Goal: Navigation & Orientation: Find specific page/section

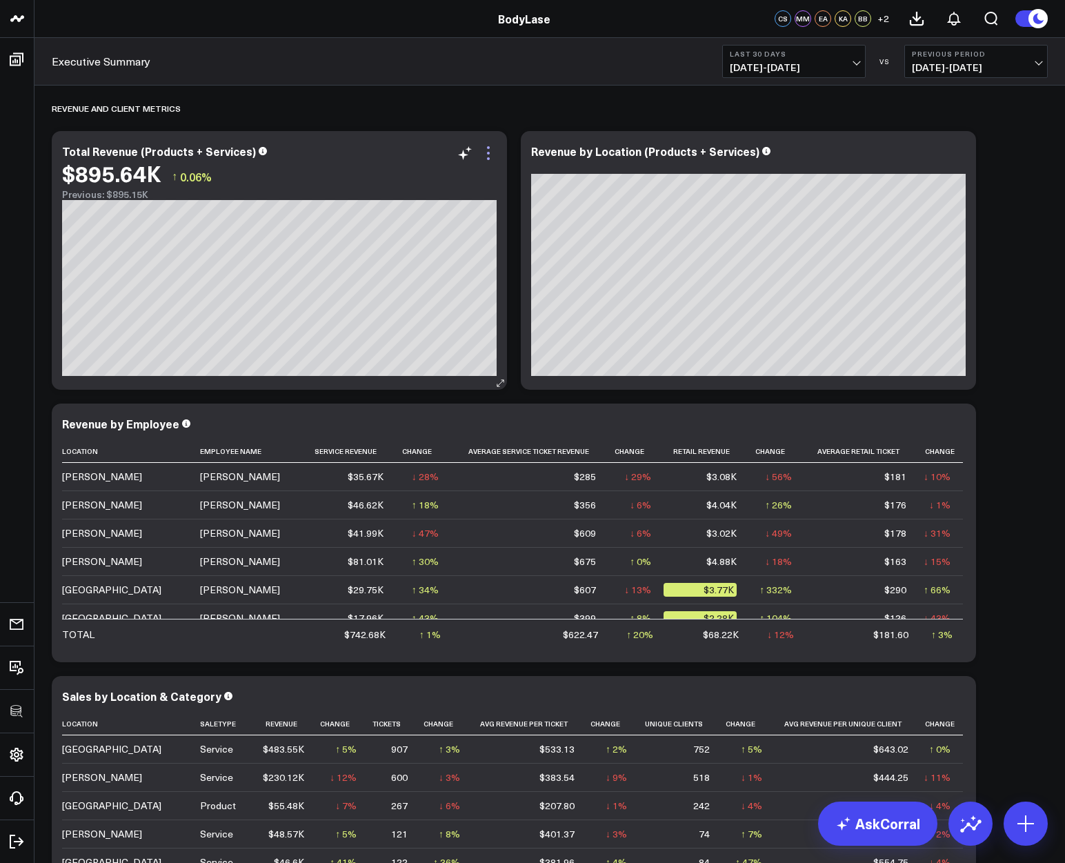
click at [490, 148] on icon at bounding box center [488, 153] width 17 height 17
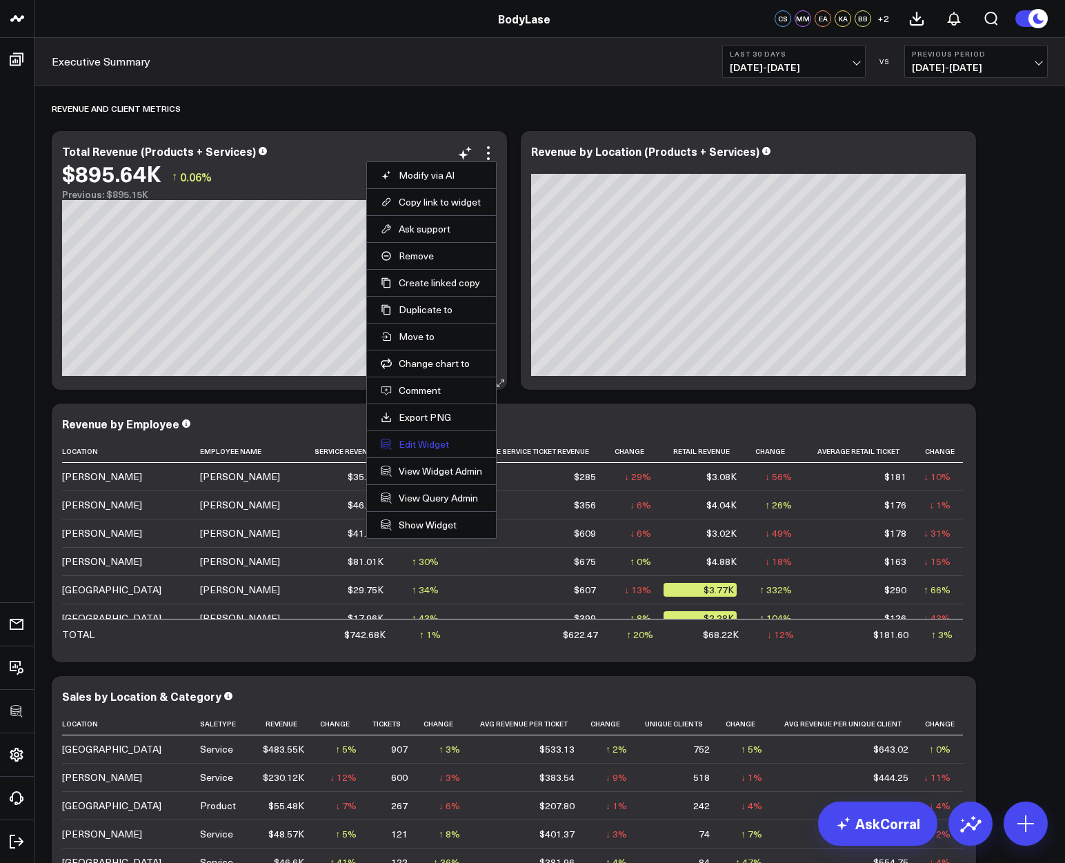
click at [430, 444] on button "Edit Widget" at bounding box center [431, 444] width 101 height 12
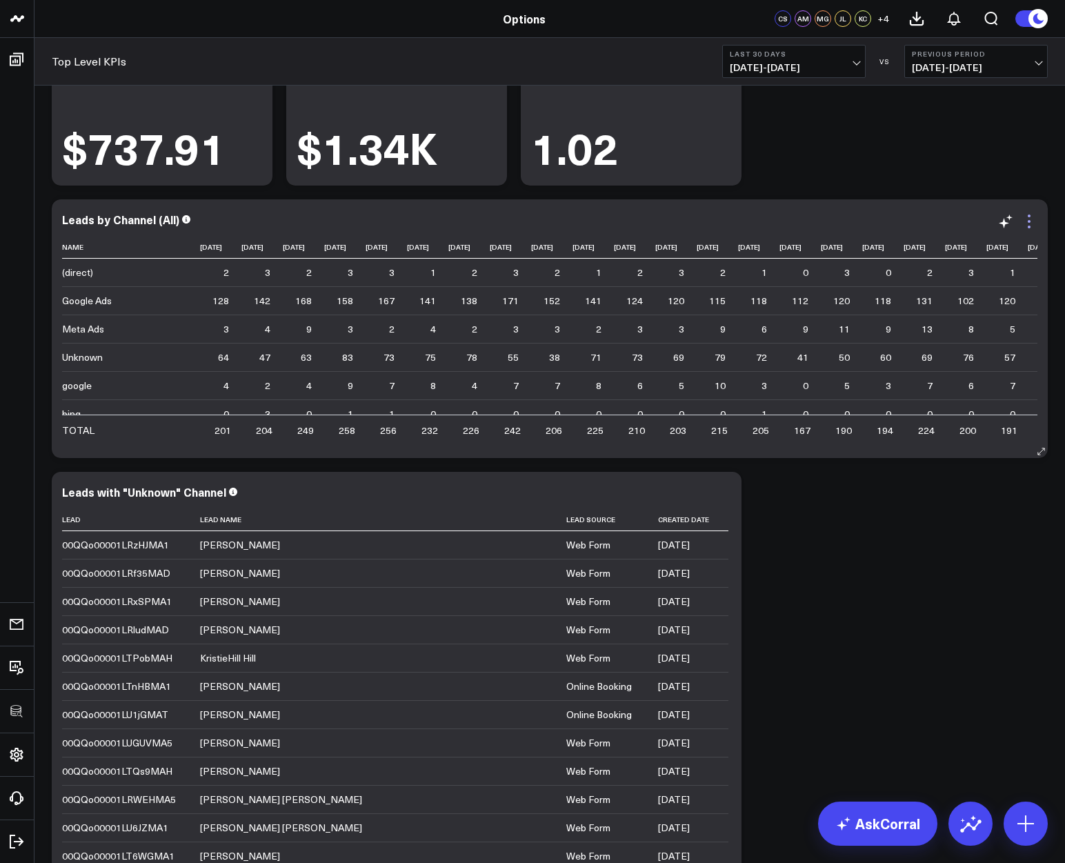
click at [1025, 218] on icon at bounding box center [1028, 221] width 17 height 17
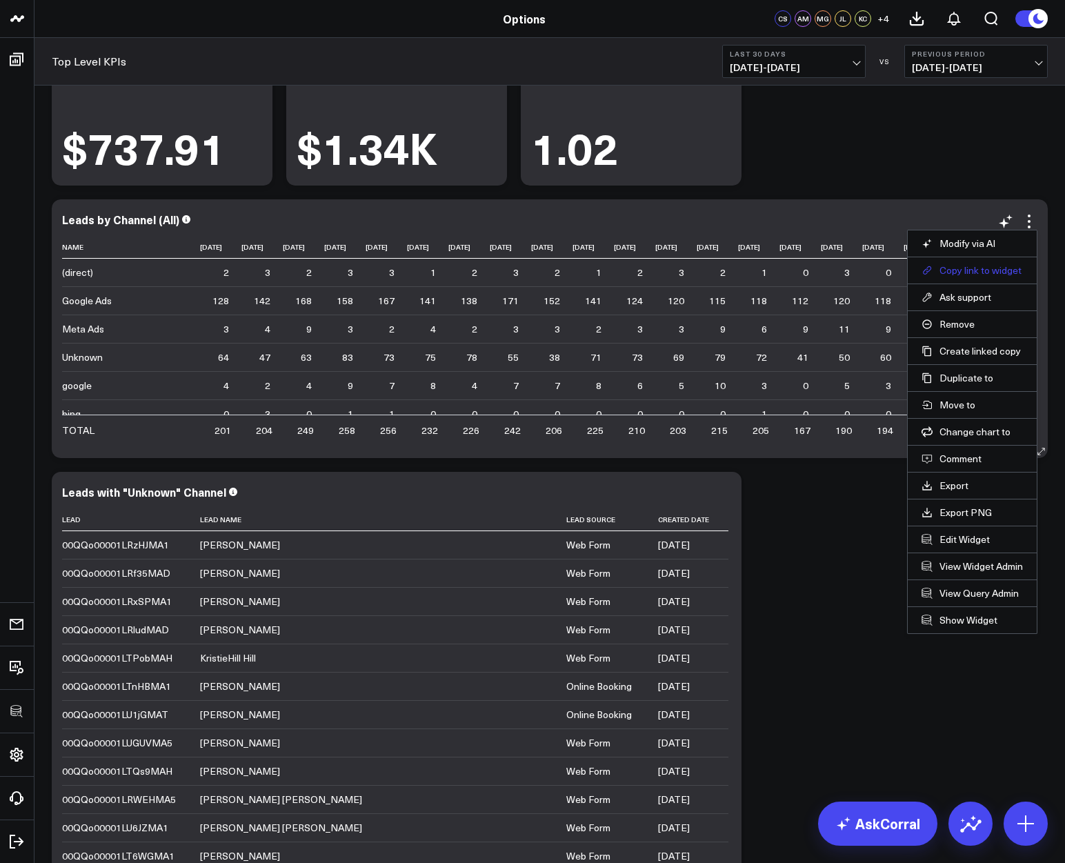
click at [984, 270] on button "Copy link to widget" at bounding box center [971, 270] width 101 height 12
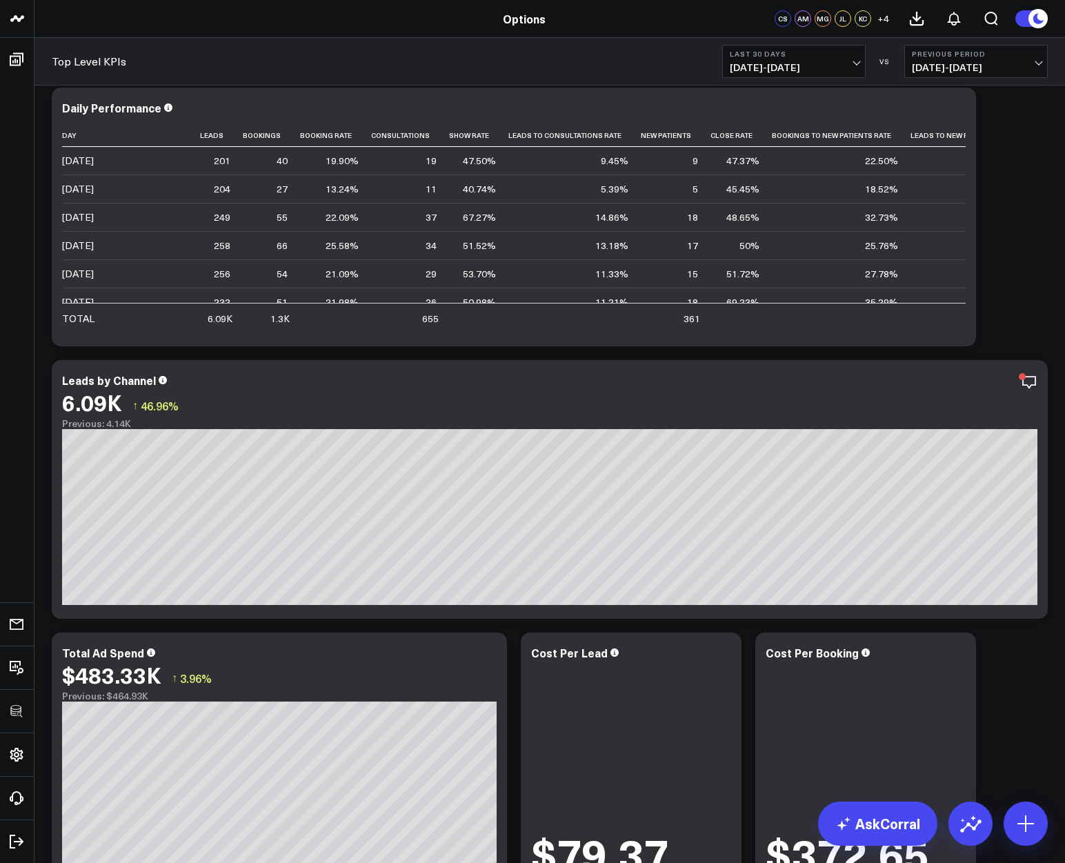
scroll to position [697, 0]
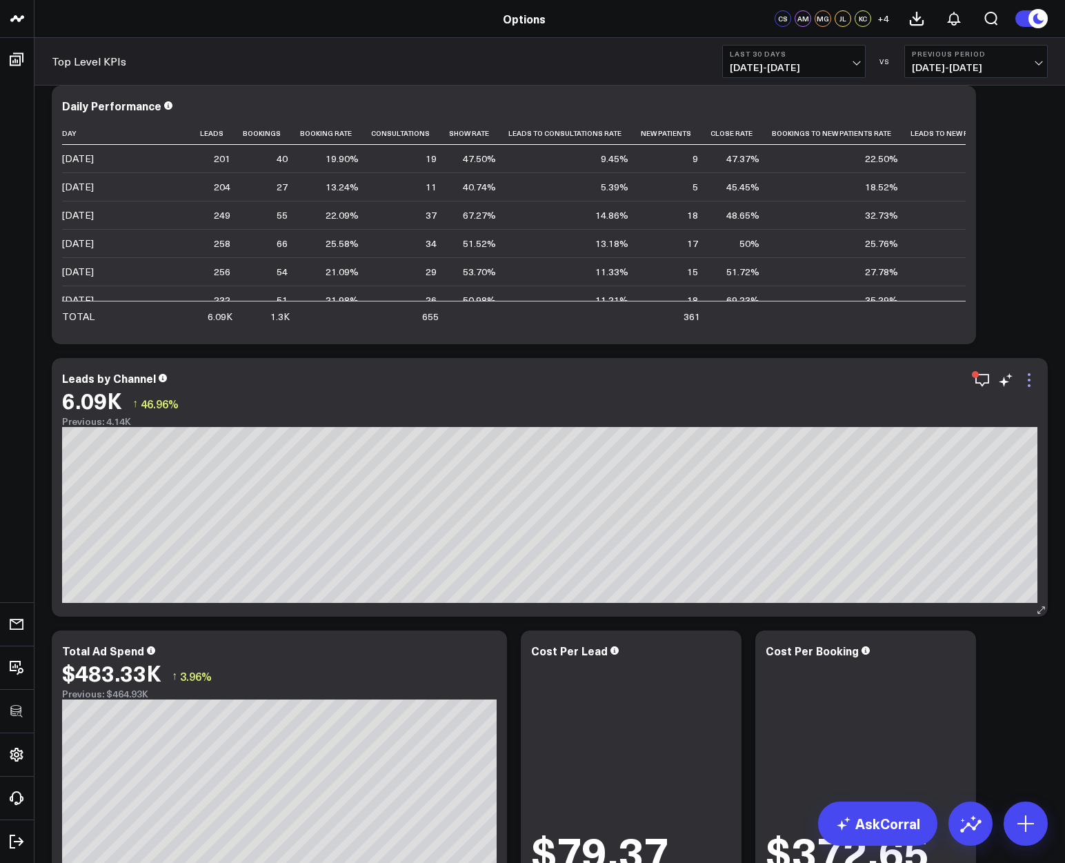
click at [1025, 380] on icon at bounding box center [1028, 380] width 17 height 17
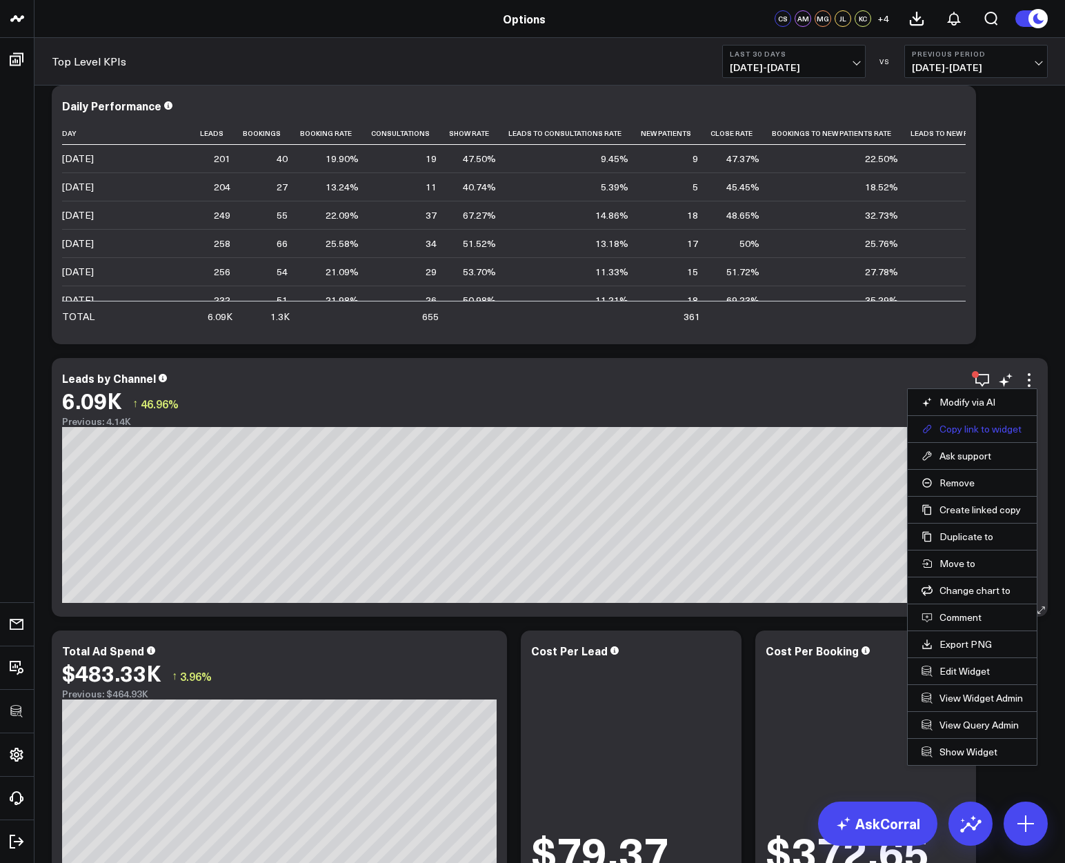
click at [975, 423] on button "Copy link to widget" at bounding box center [971, 429] width 101 height 12
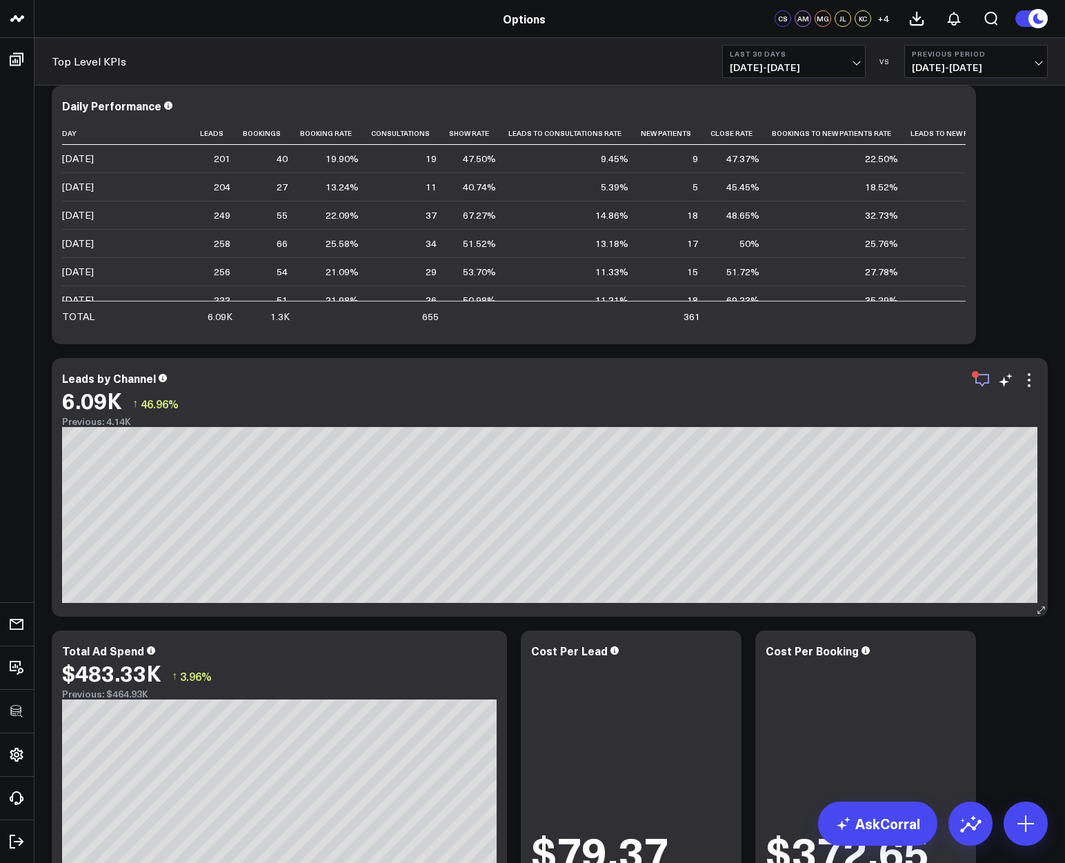
click at [980, 381] on icon "button" at bounding box center [982, 380] width 17 height 17
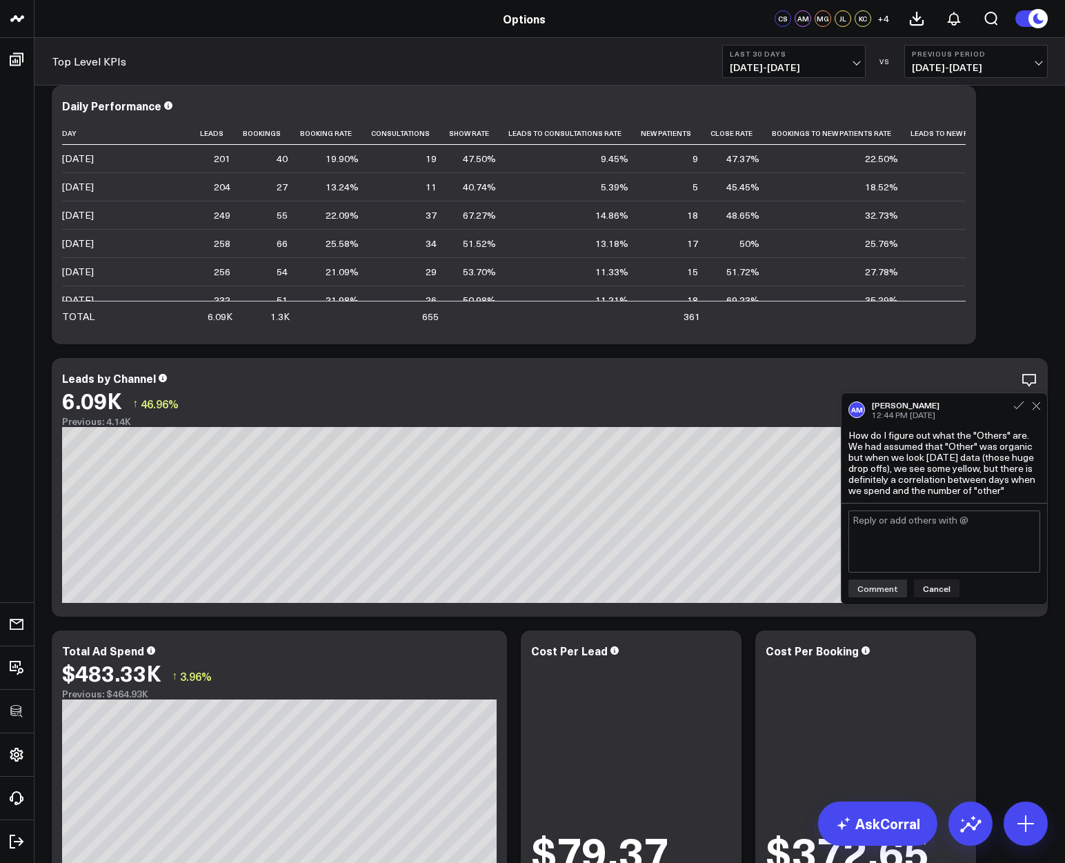
scroll to position [815, 0]
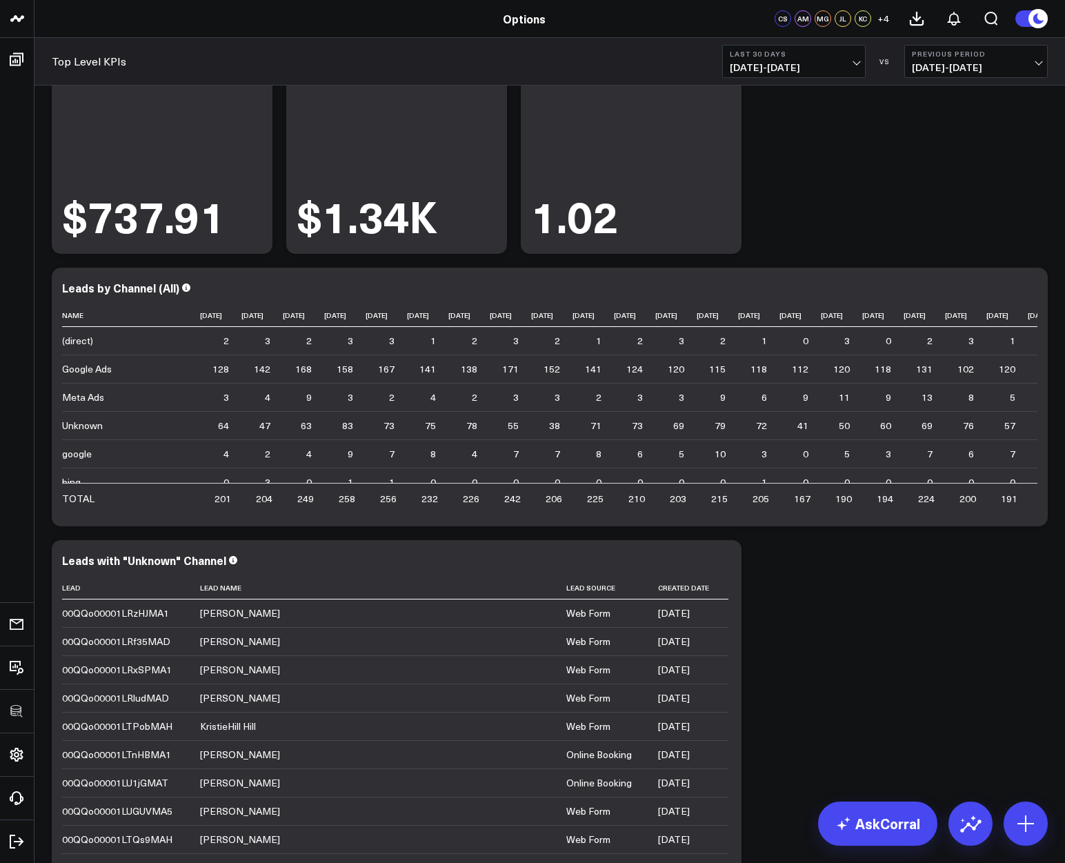
scroll to position [1605, 0]
click at [1033, 284] on icon at bounding box center [1028, 289] width 17 height 17
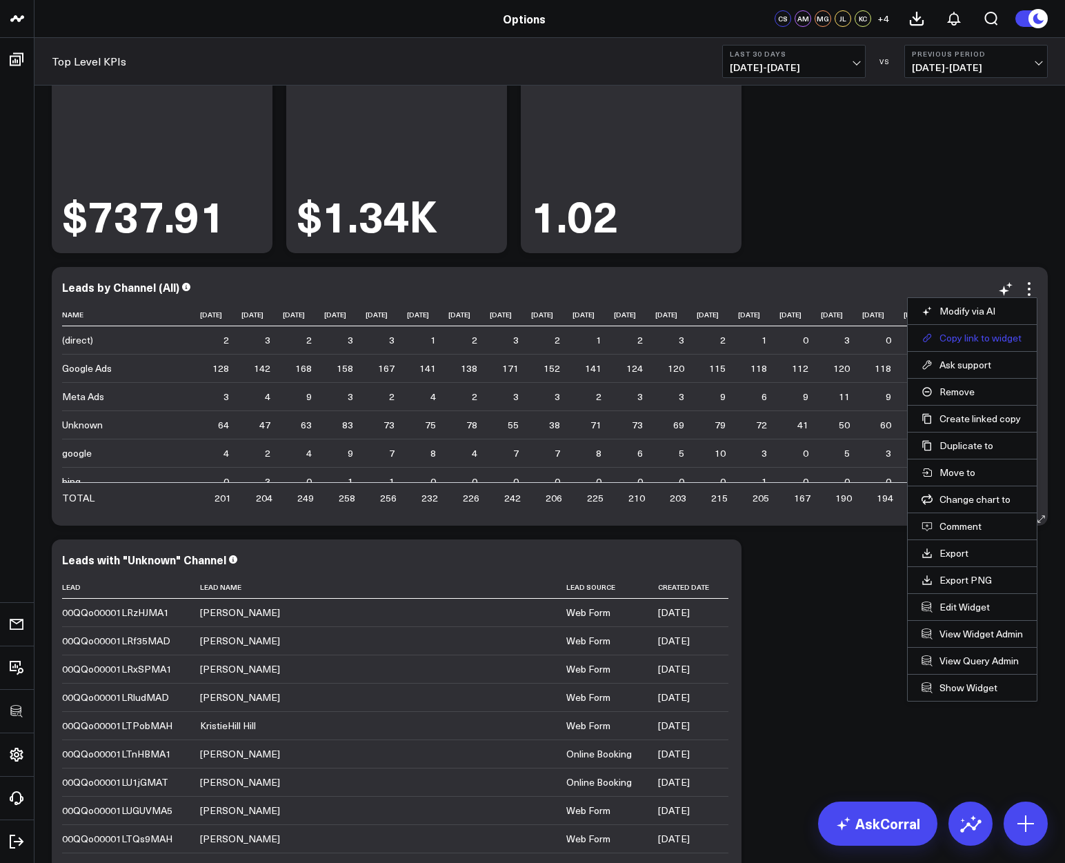
click at [1005, 339] on button "Copy link to widget" at bounding box center [971, 338] width 101 height 12
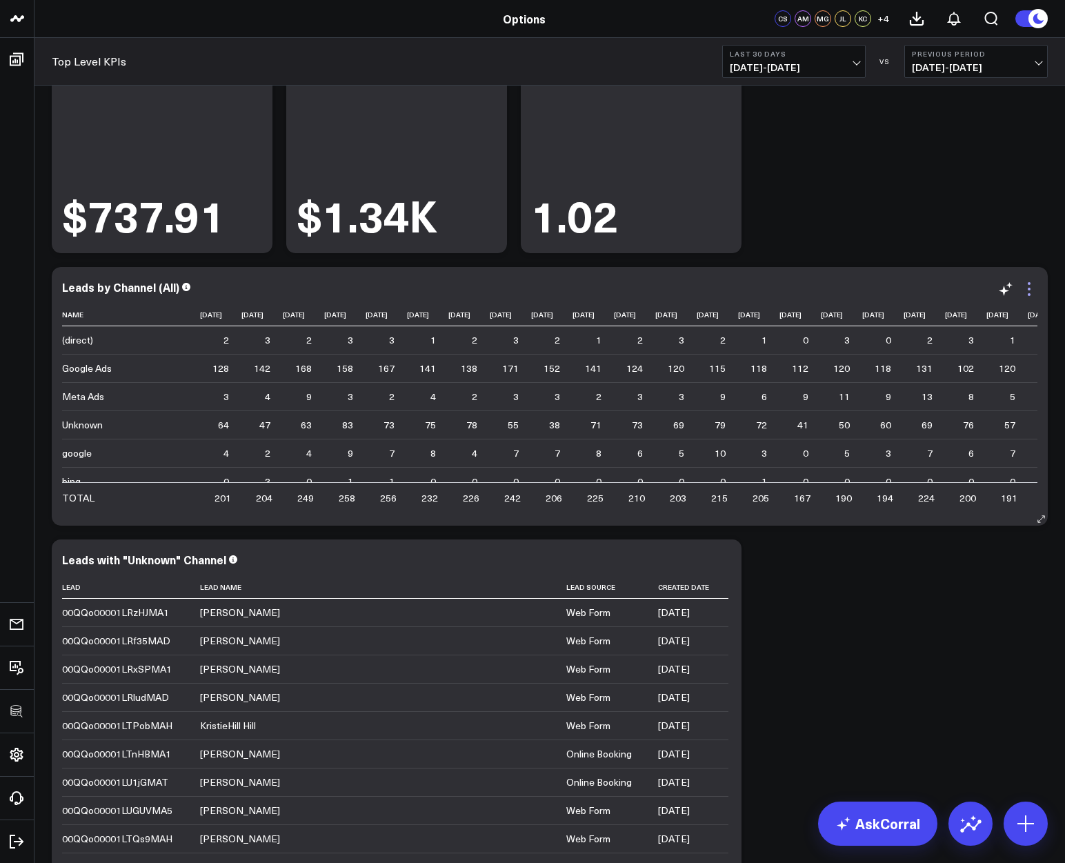
click at [1031, 290] on icon at bounding box center [1028, 289] width 17 height 17
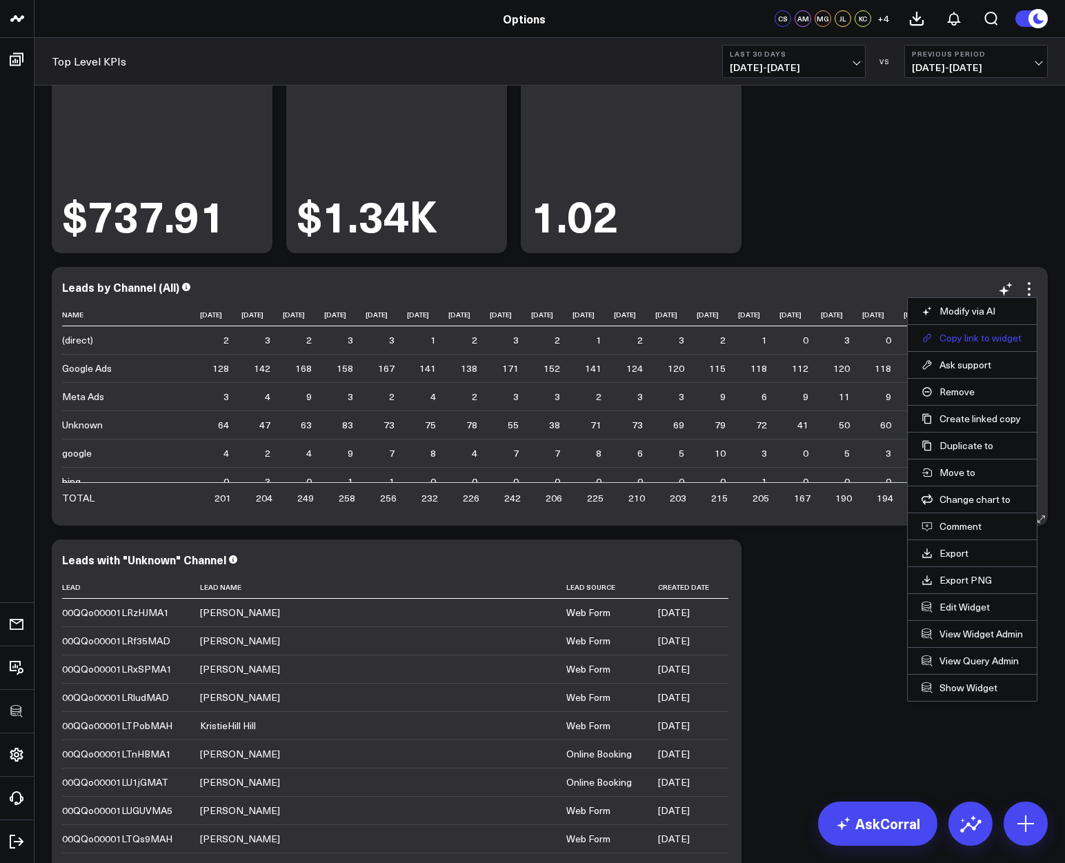
click at [980, 343] on button "Copy link to widget" at bounding box center [971, 338] width 101 height 12
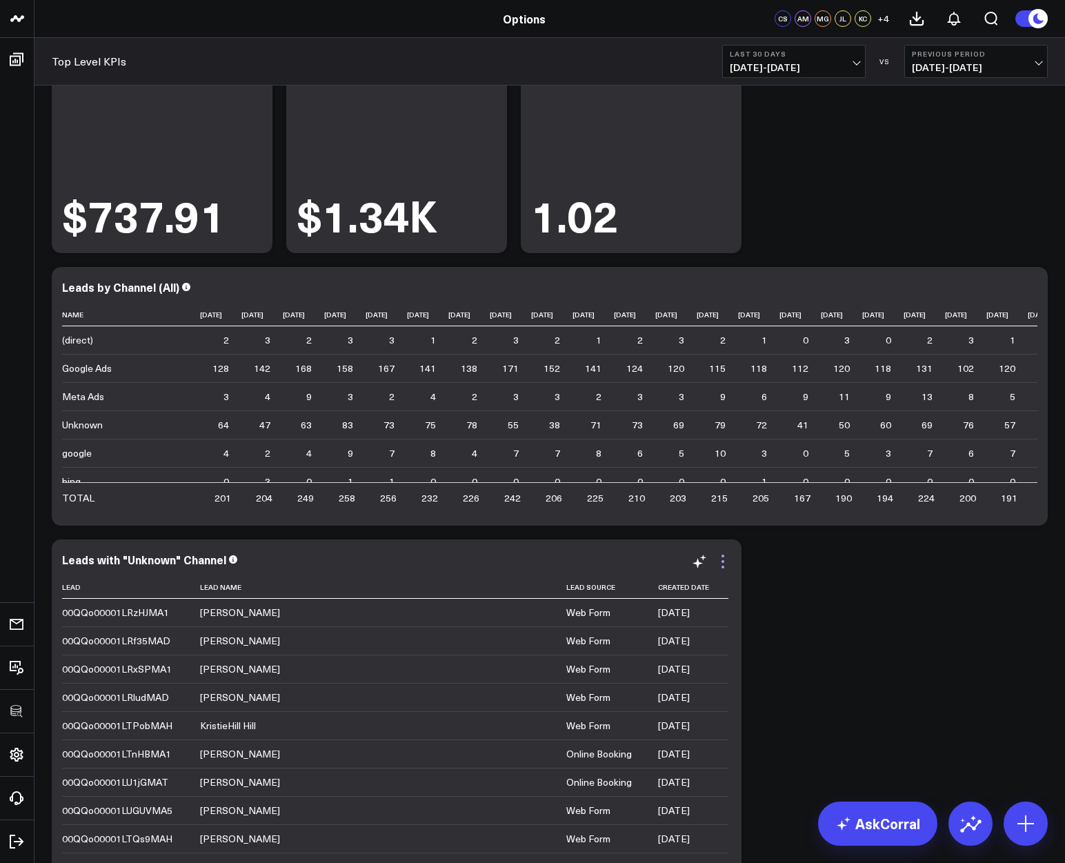
click at [721, 565] on icon at bounding box center [722, 561] width 17 height 17
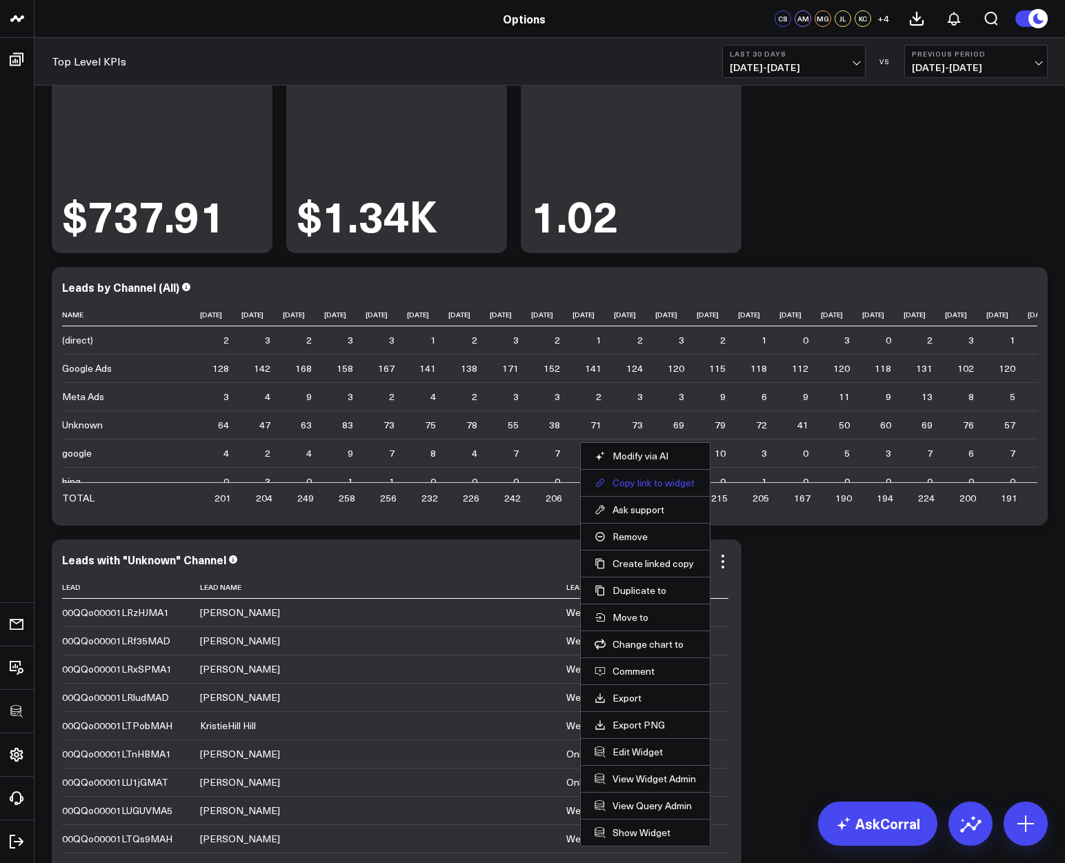
click at [641, 482] on button "Copy link to widget" at bounding box center [644, 482] width 101 height 12
